Goal: Information Seeking & Learning: Check status

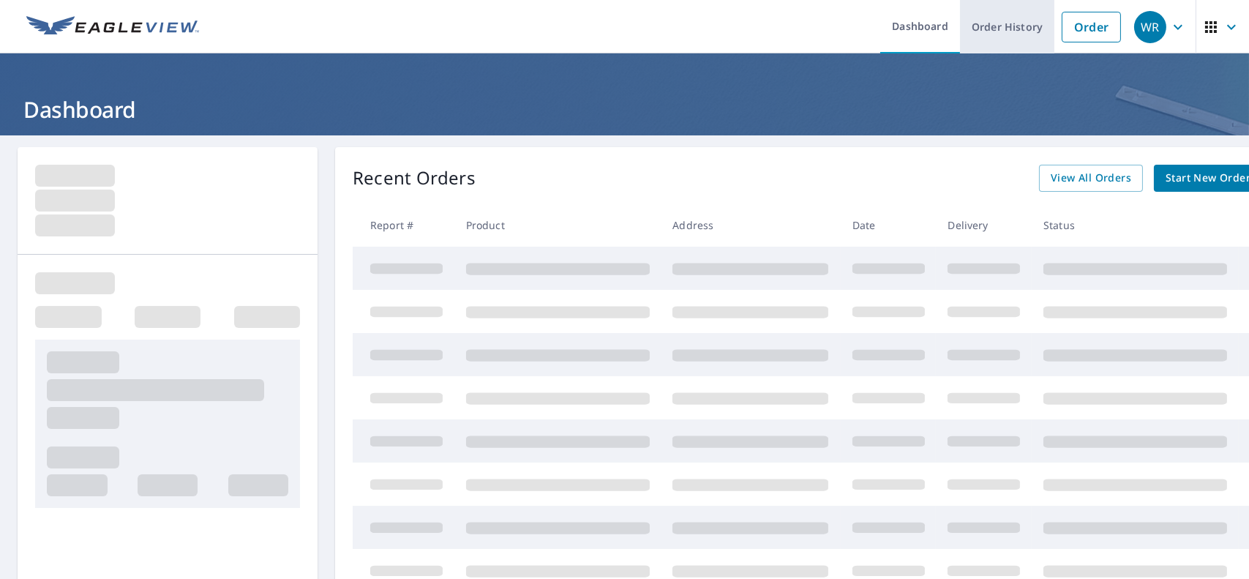
click at [1001, 35] on link "Order History" at bounding box center [1007, 26] width 94 height 53
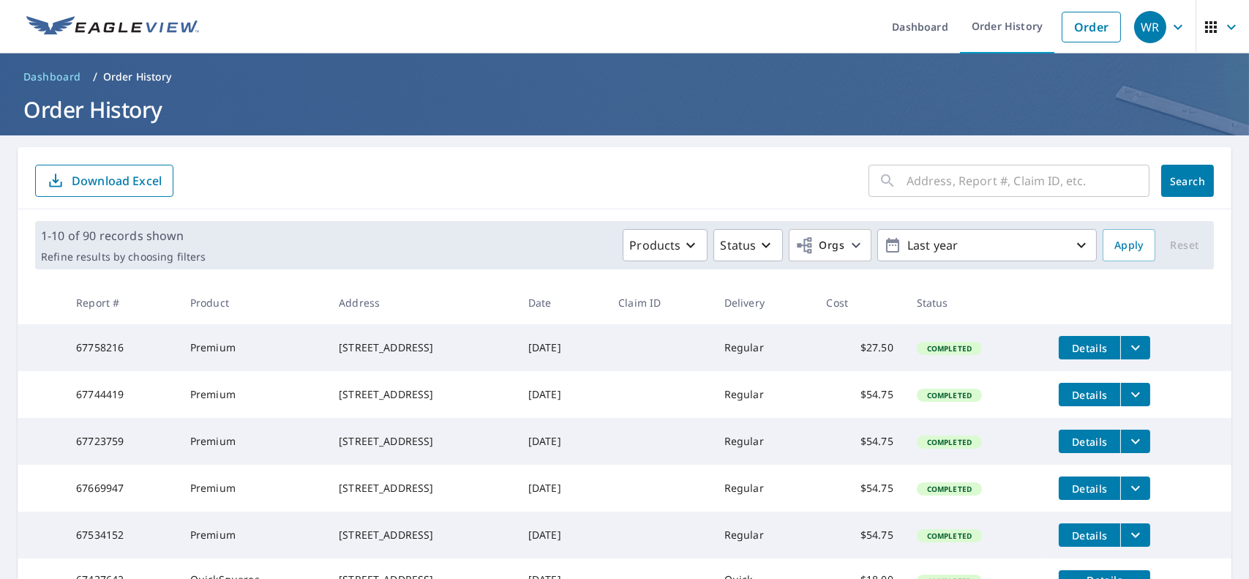
click at [930, 185] on input "text" at bounding box center [1027, 180] width 243 height 41
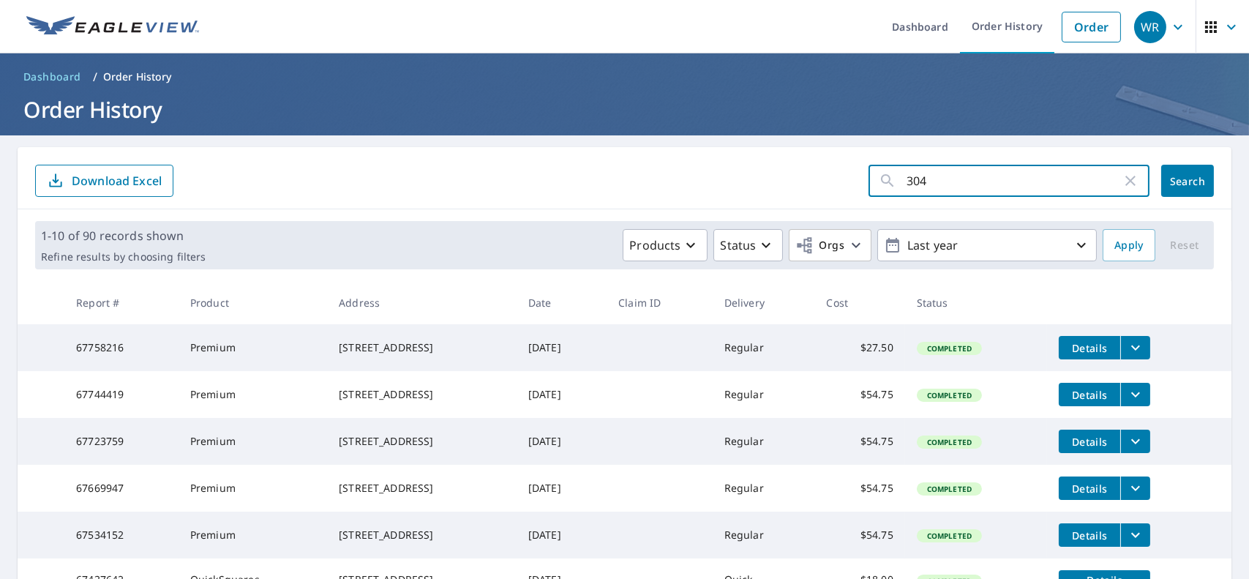
type input "3040"
click button "Search" at bounding box center [1187, 181] width 53 height 32
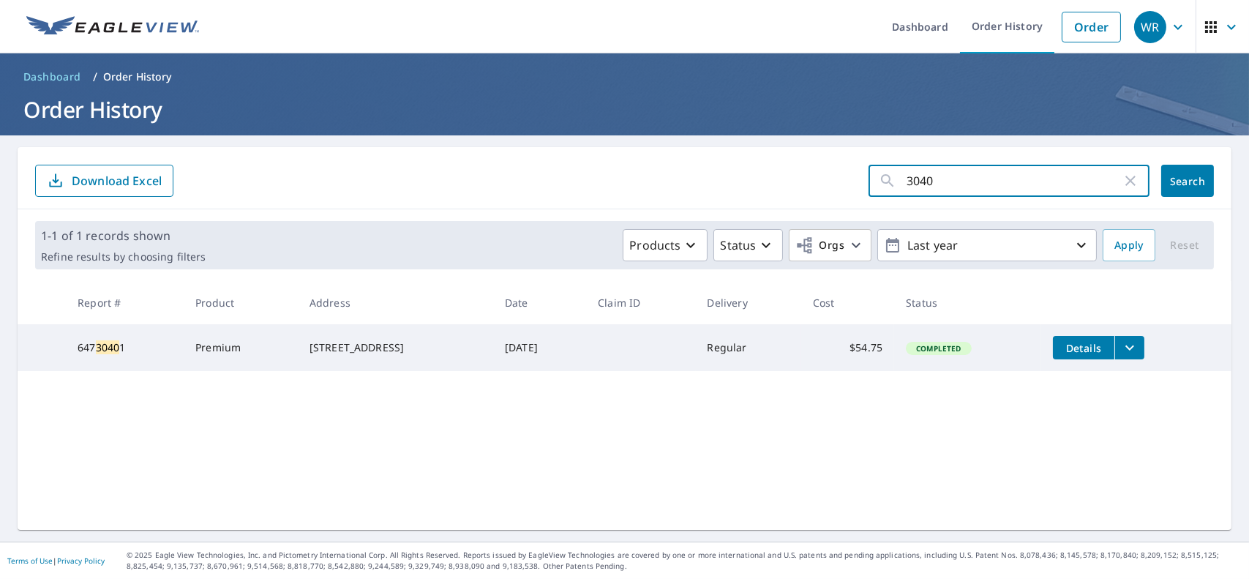
drag, startPoint x: 925, startPoint y: 186, endPoint x: 865, endPoint y: 178, distance: 59.8
click at [868, 178] on div "3040 ​" at bounding box center [1008, 181] width 281 height 32
type input "highview"
click button "Search" at bounding box center [1187, 181] width 53 height 32
